Goal: Book appointment/travel/reservation

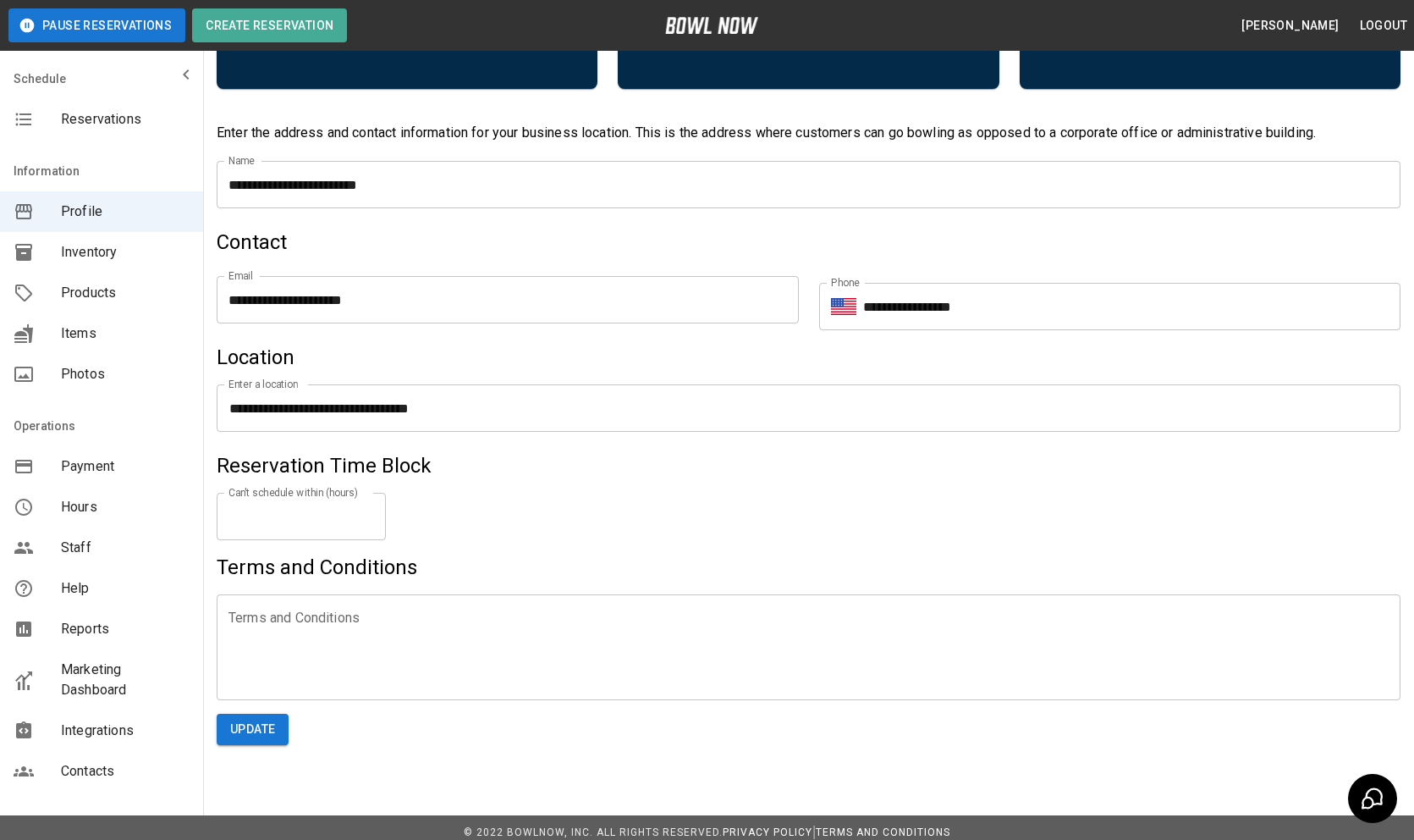
scroll to position [667, 0]
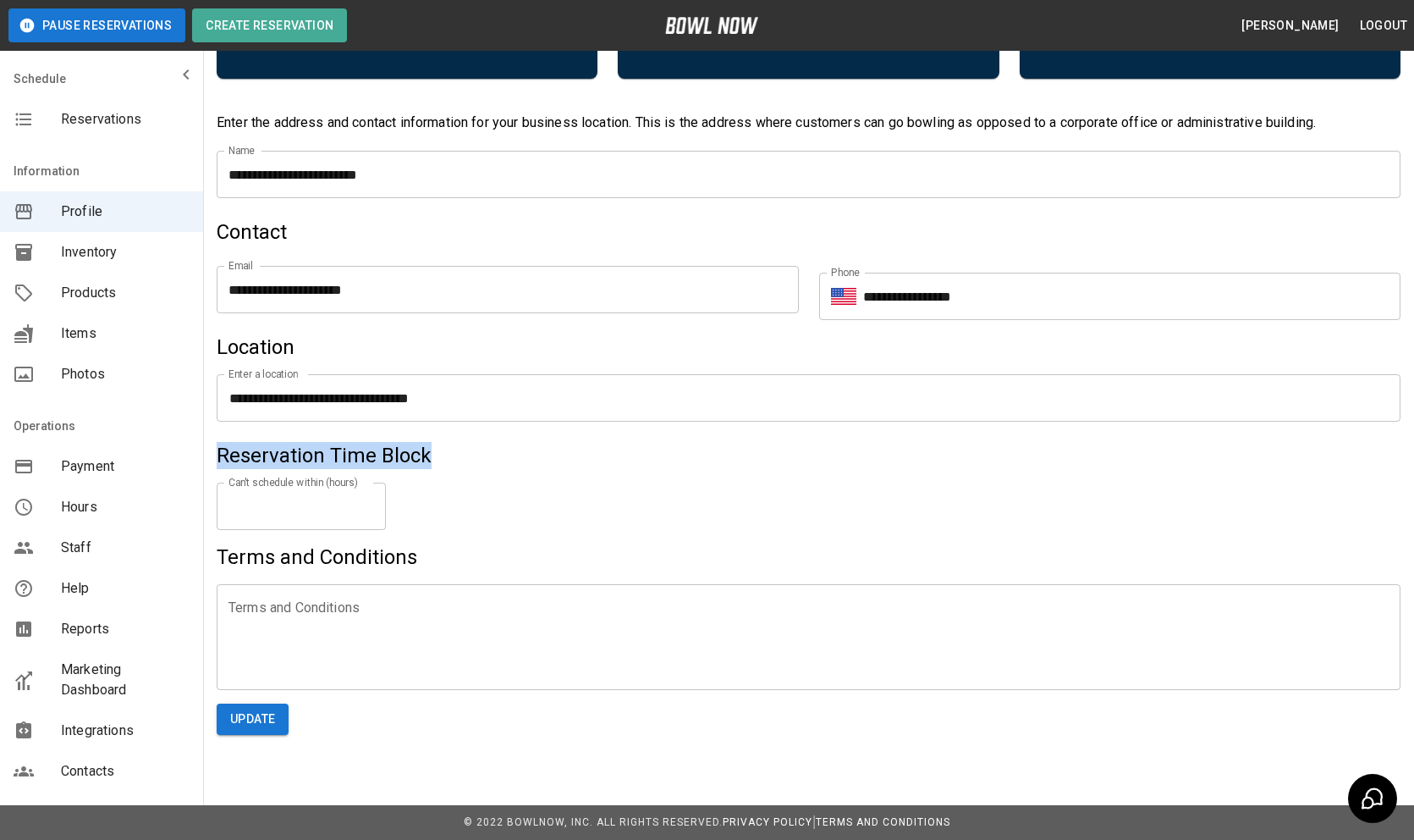
drag, startPoint x: 215, startPoint y: 458, endPoint x: 451, endPoint y: 448, distance: 236.2
click at [451, 448] on div "Business Profile Bookings $149/mo Get revenue with the Industry’s highest conve…" at bounding box center [809, 67] width 1211 height 1362
copy h5 "Reservation Time Block"
drag, startPoint x: 207, startPoint y: 472, endPoint x: 358, endPoint y: 485, distance: 151.6
click at [358, 485] on div "Business Profile Bookings $149/mo Get revenue with the Industry’s highest conve…" at bounding box center [809, 67] width 1211 height 1362
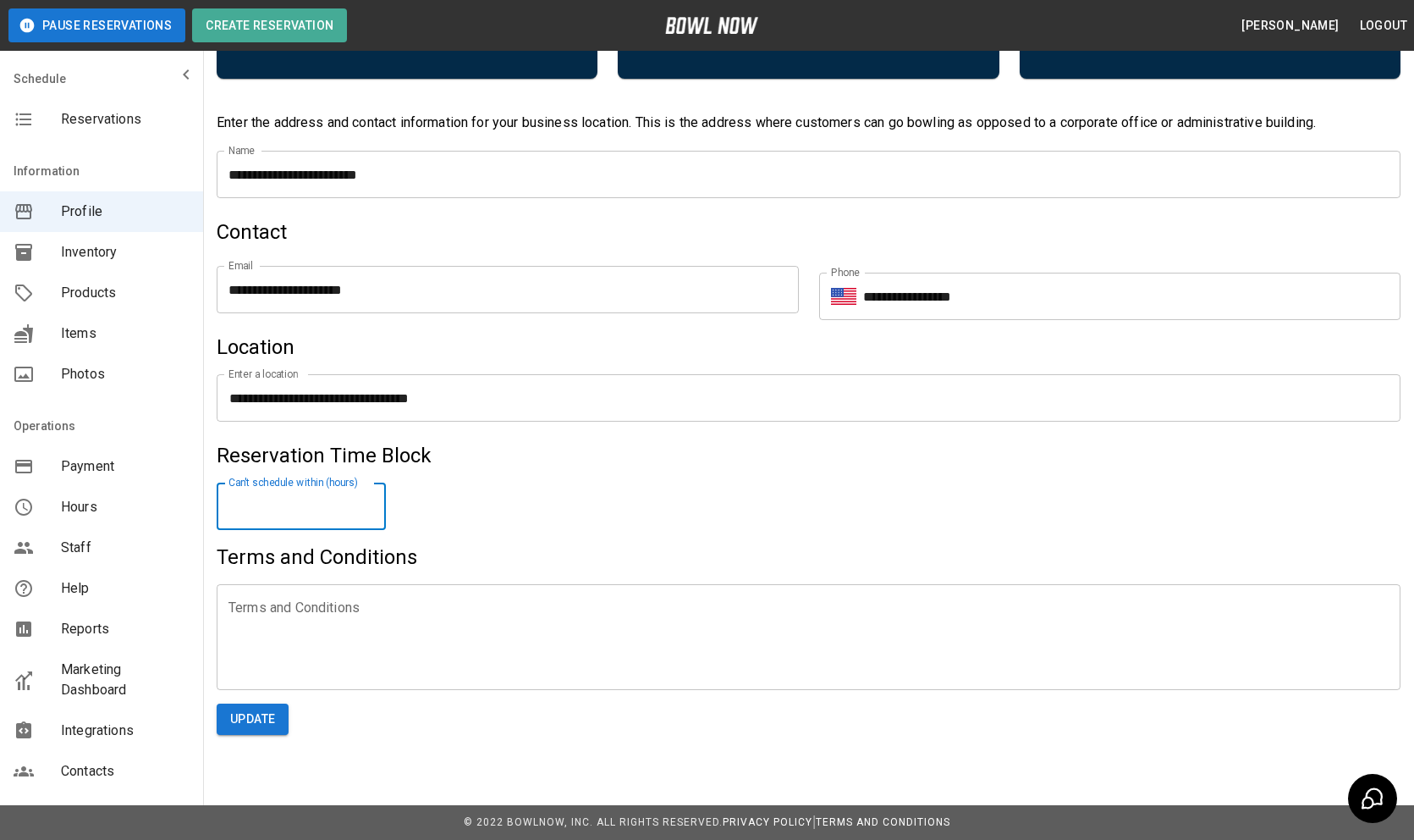
drag, startPoint x: 363, startPoint y: 485, endPoint x: 275, endPoint y: 475, distance: 88.6
click at [275, 475] on div "Can't schedule within (hours) * Can't schedule within (hours)" at bounding box center [809, 506] width 1184 height 74
click at [275, 478] on div "Can't schedule within (hours) * Can't schedule within (hours)" at bounding box center [809, 506] width 1184 height 74
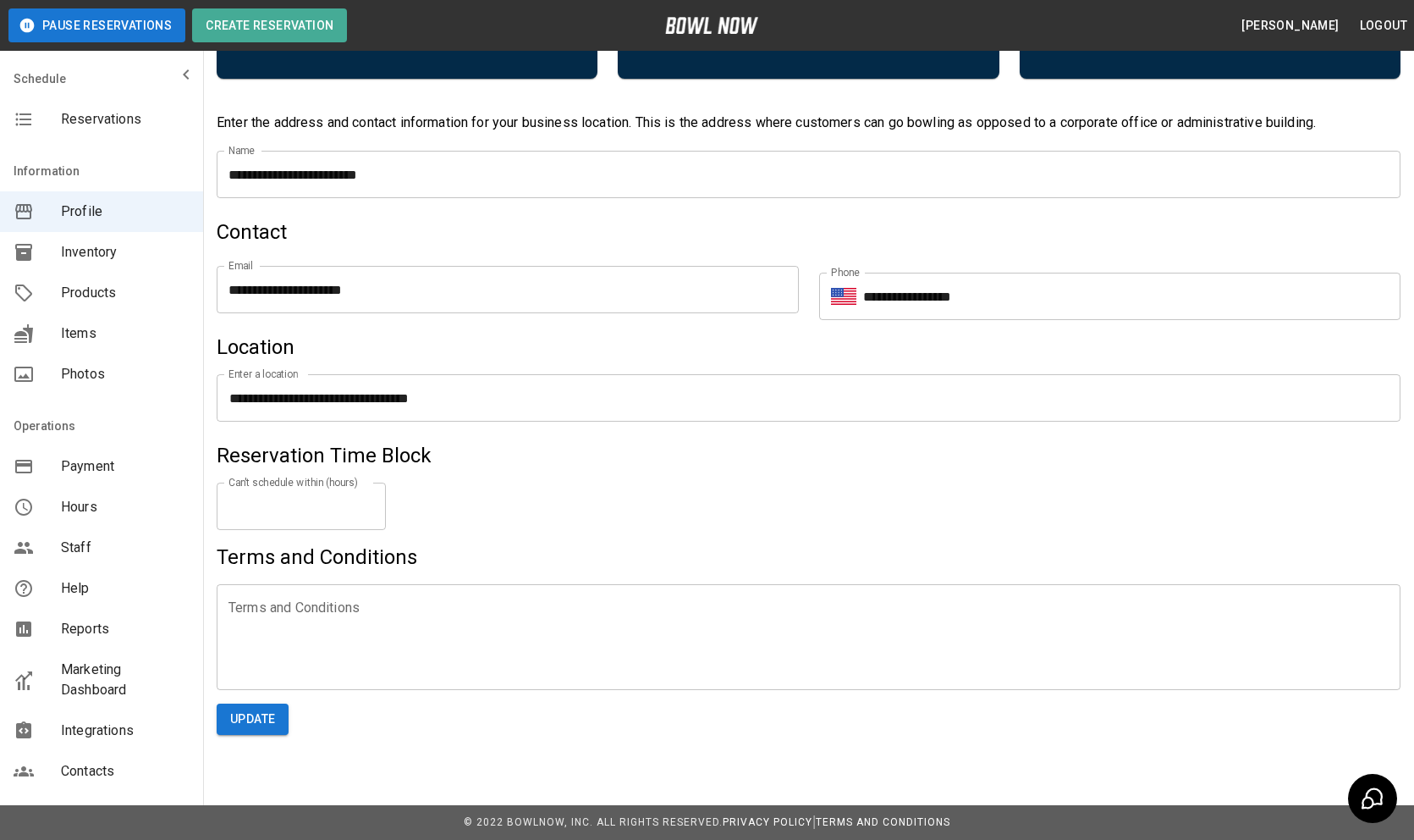
drag, startPoint x: 215, startPoint y: 471, endPoint x: 413, endPoint y: 484, distance: 198.4
click at [413, 484] on div "Business Profile Bookings $149/mo Get revenue with the Industry’s highest conve…" at bounding box center [809, 67] width 1211 height 1362
click at [413, 484] on div "Can't schedule within (hours) * Can't schedule within (hours)" at bounding box center [809, 506] width 1184 height 74
